Goal: Task Accomplishment & Management: Use online tool/utility

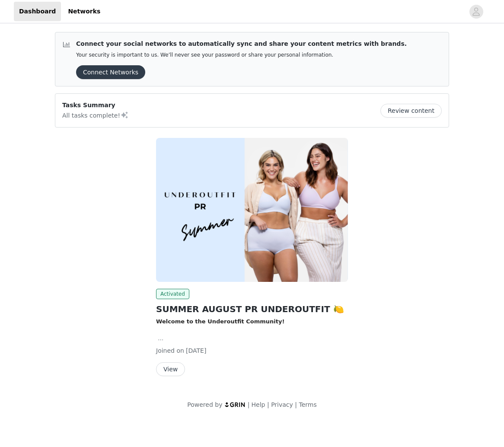
click at [177, 368] on button "View" at bounding box center [170, 369] width 29 height 14
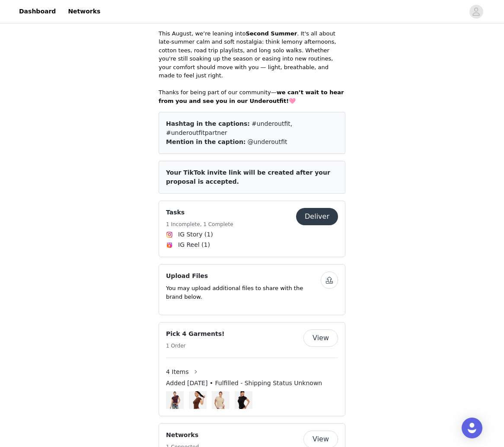
scroll to position [343, 0]
click at [310, 207] on button "Deliver" at bounding box center [317, 215] width 42 height 17
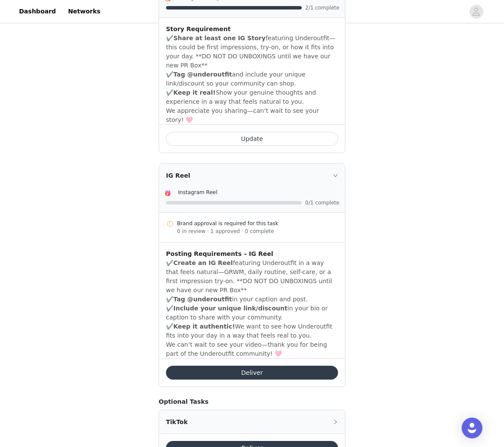
scroll to position [331, 0]
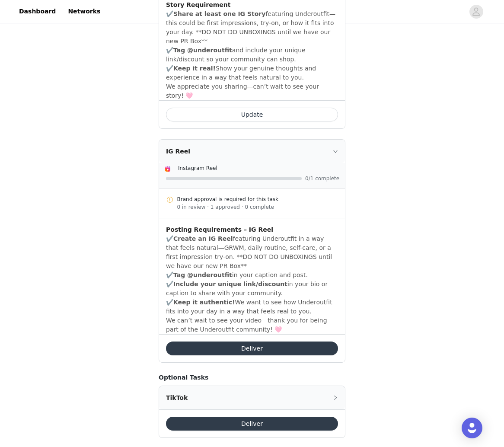
click at [281, 341] on button "Deliver" at bounding box center [252, 348] width 172 height 14
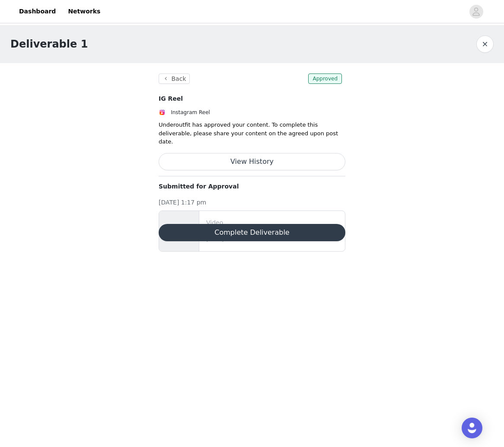
click at [238, 160] on button "View History" at bounding box center [252, 161] width 187 height 17
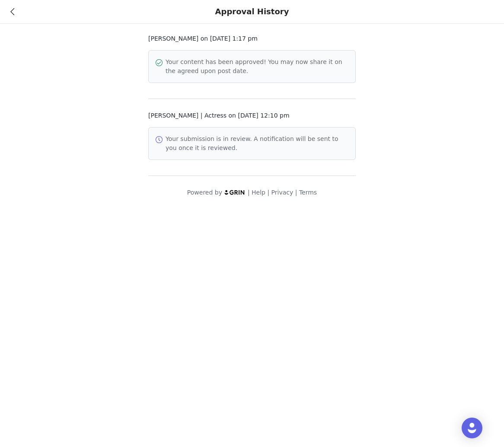
click at [12, 10] on icon at bounding box center [12, 12] width 4 height 6
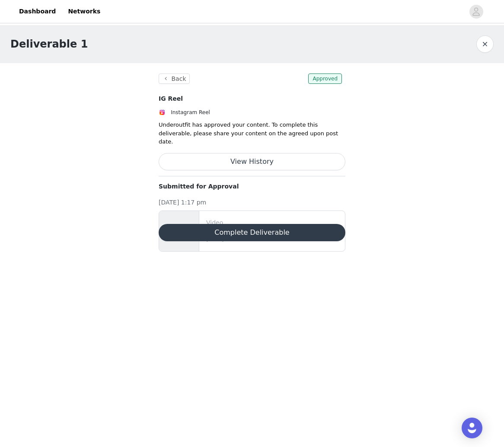
click at [200, 224] on button "Complete Deliverable" at bounding box center [252, 232] width 187 height 17
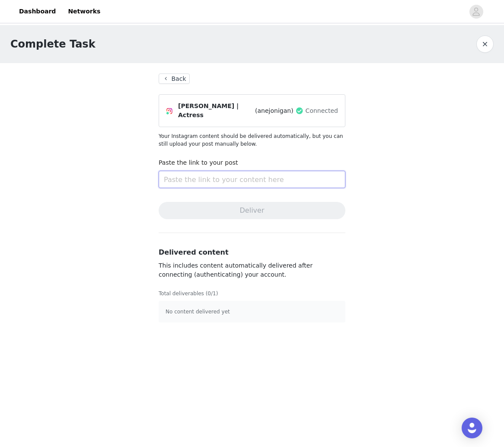
click at [199, 182] on input "text" at bounding box center [252, 179] width 187 height 17
paste input "[URL][DOMAIN_NAME]"
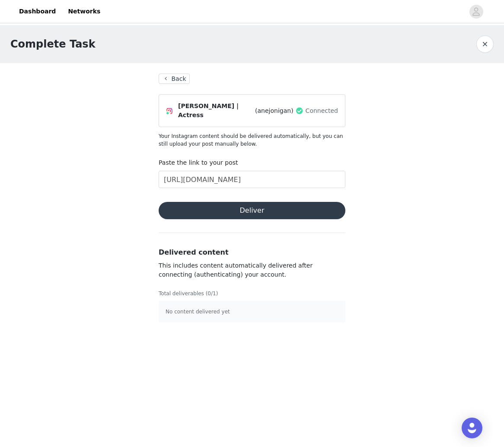
click at [226, 208] on button "Deliver" at bounding box center [252, 210] width 187 height 17
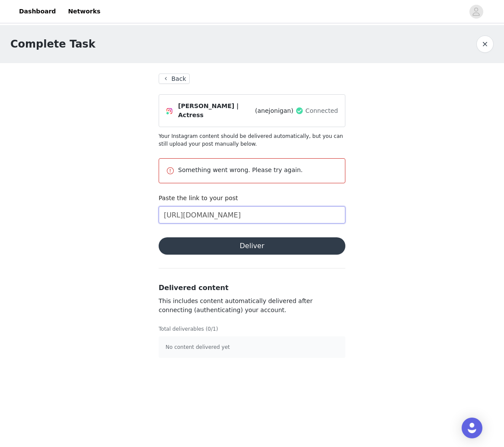
click at [226, 208] on input "[URL][DOMAIN_NAME]" at bounding box center [252, 214] width 187 height 17
type input "\"
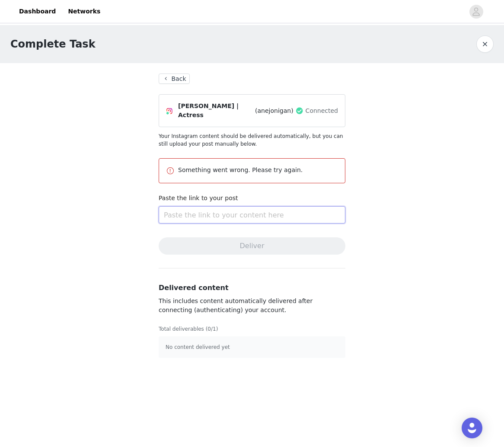
click at [221, 210] on input "text" at bounding box center [252, 214] width 187 height 17
paste input "[URL][DOMAIN_NAME]"
type input "[URL][DOMAIN_NAME]"
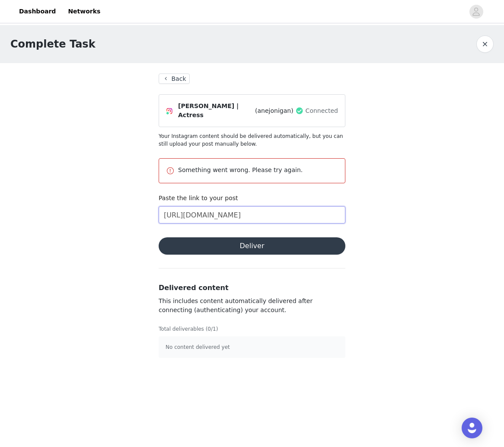
scroll to position [0, 276]
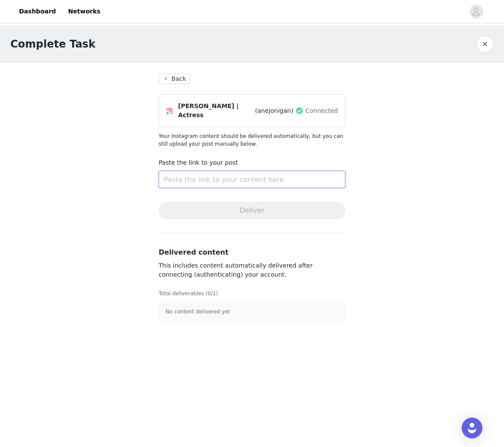
click at [287, 176] on input "text" at bounding box center [252, 179] width 187 height 17
paste input "[URL][DOMAIN_NAME]"
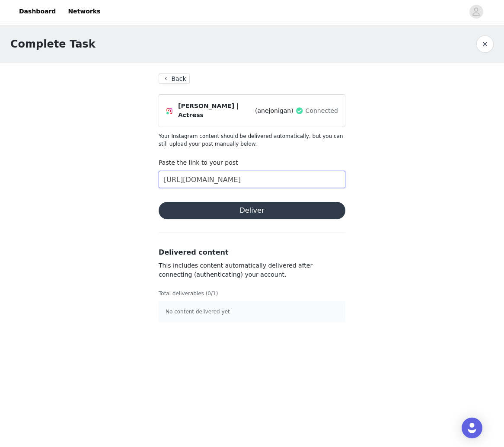
scroll to position [0, 276]
type input "[URL][DOMAIN_NAME]"
click at [258, 202] on button "Deliver" at bounding box center [252, 210] width 187 height 17
